Goal: Task Accomplishment & Management: Manage account settings

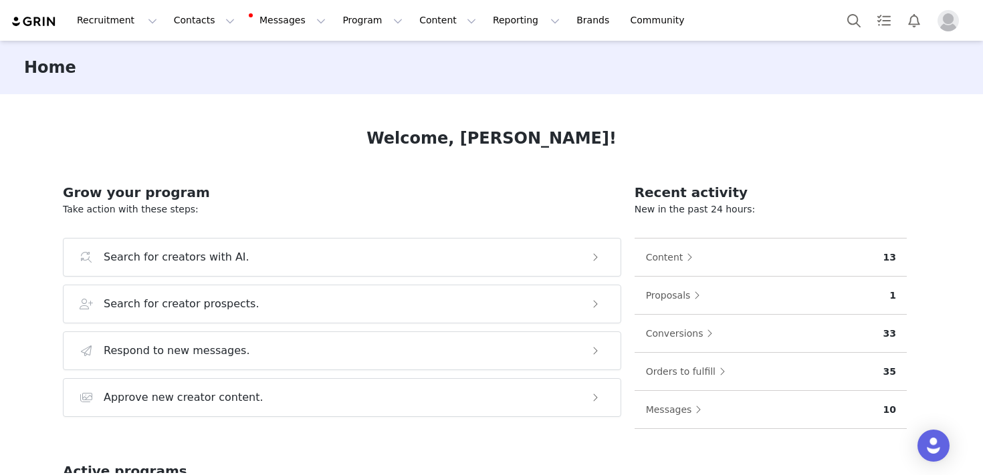
click at [944, 24] on img "Profile" at bounding box center [947, 20] width 21 height 21
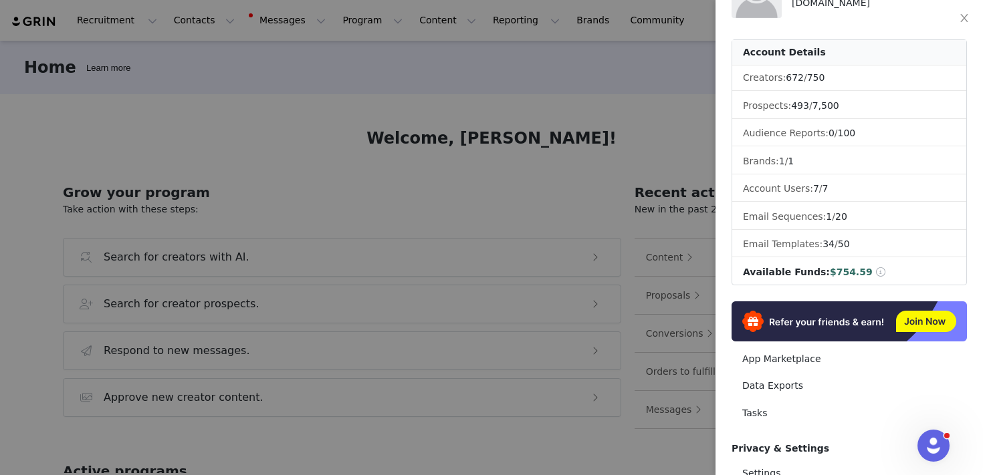
scroll to position [202, 0]
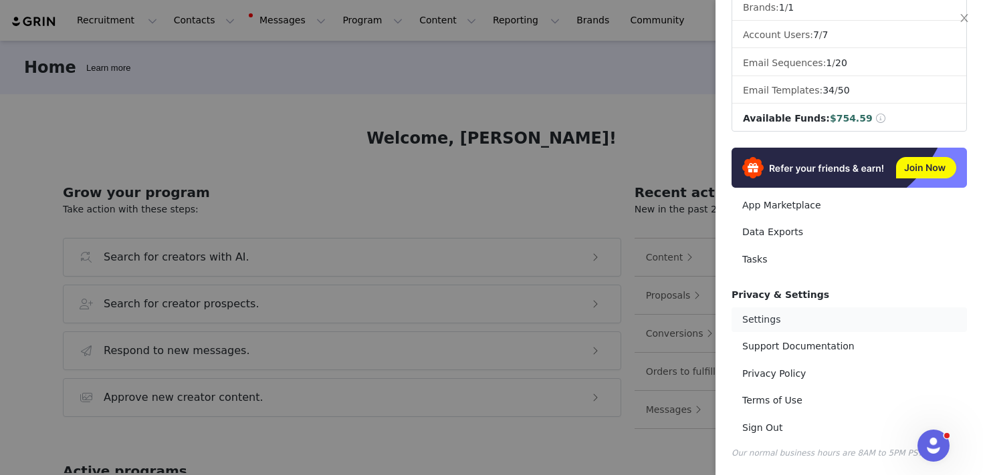
click at [767, 328] on link "Settings" at bounding box center [848, 319] width 235 height 25
select select "America/[GEOGRAPHIC_DATA]"
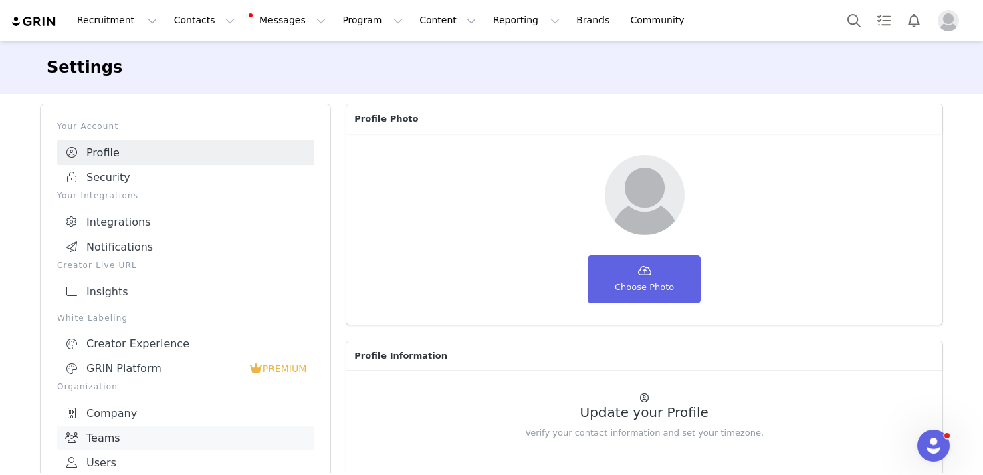
scroll to position [275, 0]
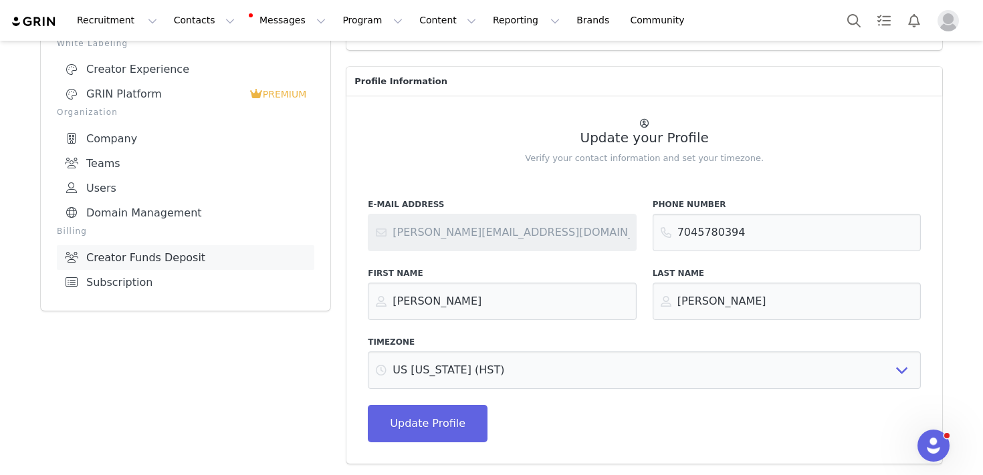
click at [120, 251] on link "Creator Funds Deposit" at bounding box center [185, 257] width 257 height 25
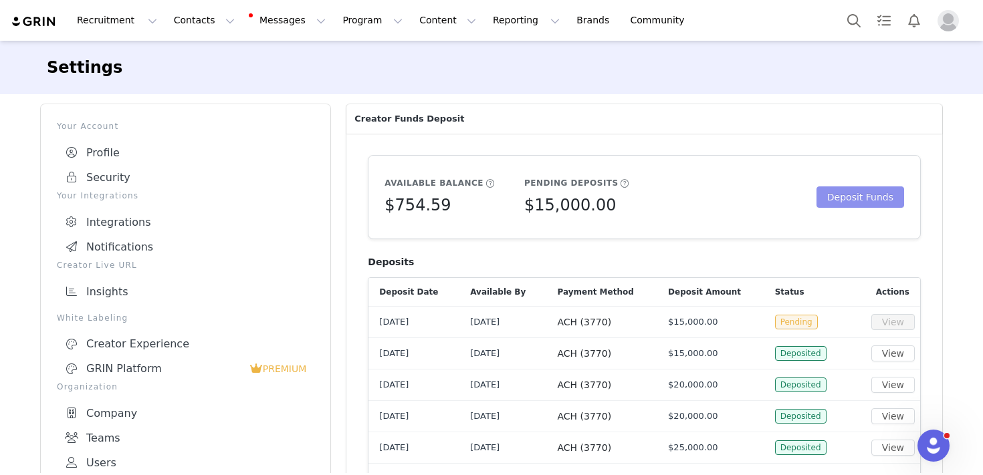
click at [821, 195] on button "Deposit Funds" at bounding box center [860, 196] width 88 height 21
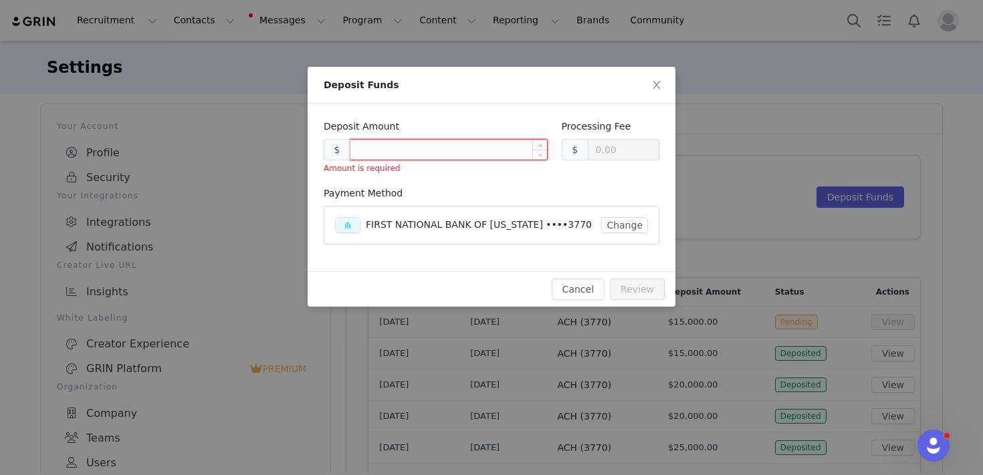
click at [399, 151] on input at bounding box center [448, 150] width 197 height 20
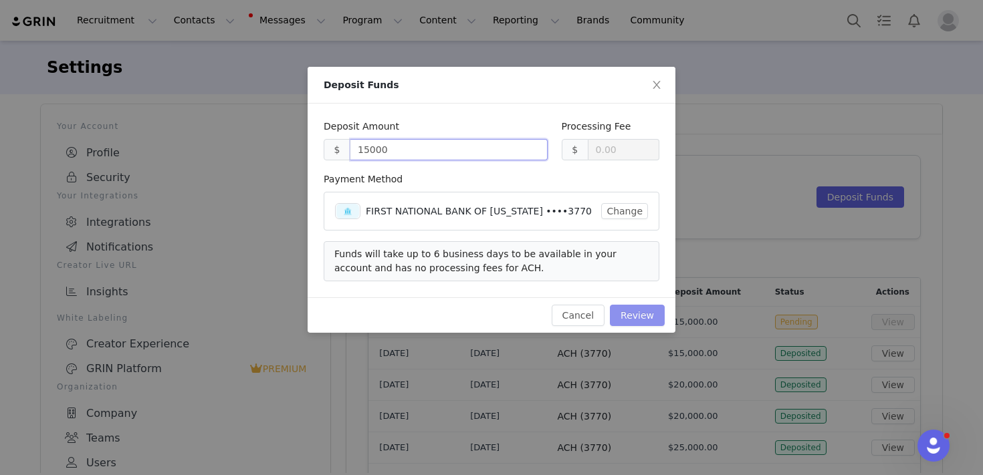
type input "15000.00"
click at [634, 323] on button "Review" at bounding box center [637, 315] width 55 height 21
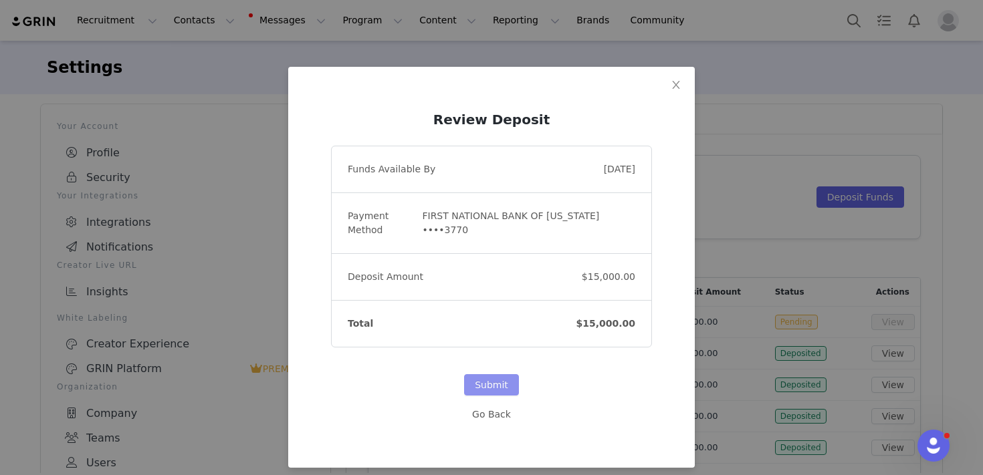
click at [481, 390] on button "Submit" at bounding box center [491, 384] width 55 height 21
